Goal: Find specific page/section: Find specific page/section

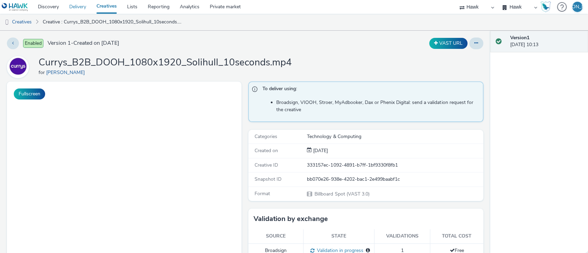
scroll to position [134, 0]
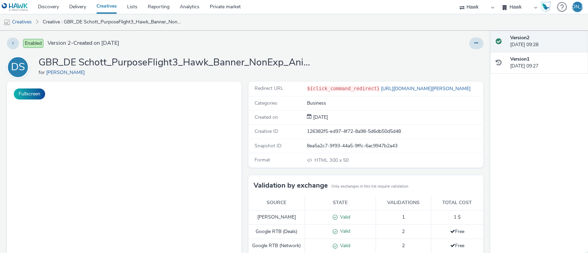
scroll to position [179, 0]
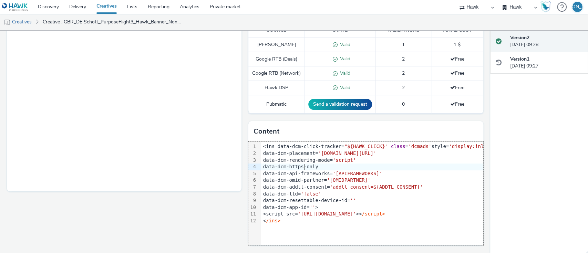
click at [301, 169] on div "data-dcm-https-only" at bounding box center [422, 167] width 322 height 7
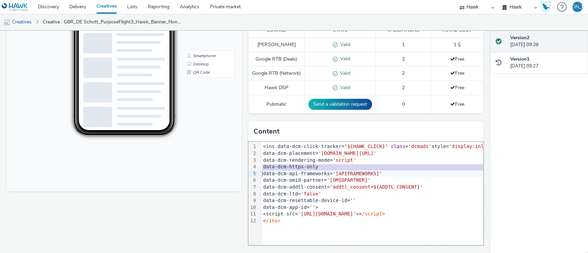
click at [301, 169] on div "data-dcm-https-only" at bounding box center [422, 167] width 322 height 7
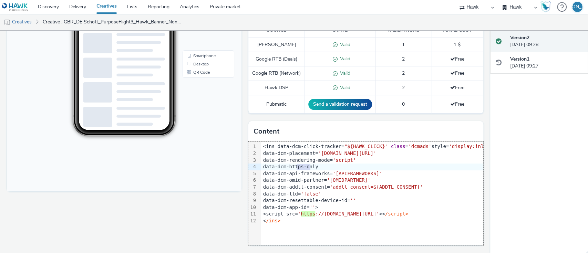
click at [301, 169] on div "data-dcm-https-only" at bounding box center [422, 167] width 322 height 7
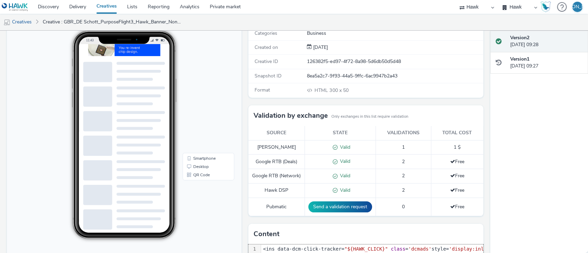
scroll to position [69, 0]
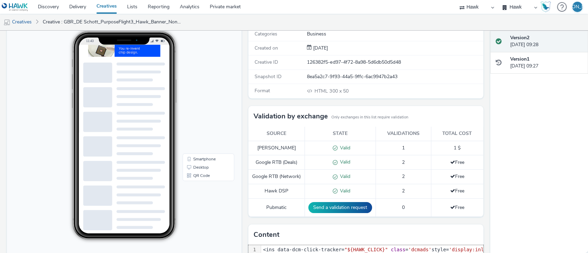
click at [148, 49] on img at bounding box center [139, 53] width 103 height 17
